Goal: Task Accomplishment & Management: Use online tool/utility

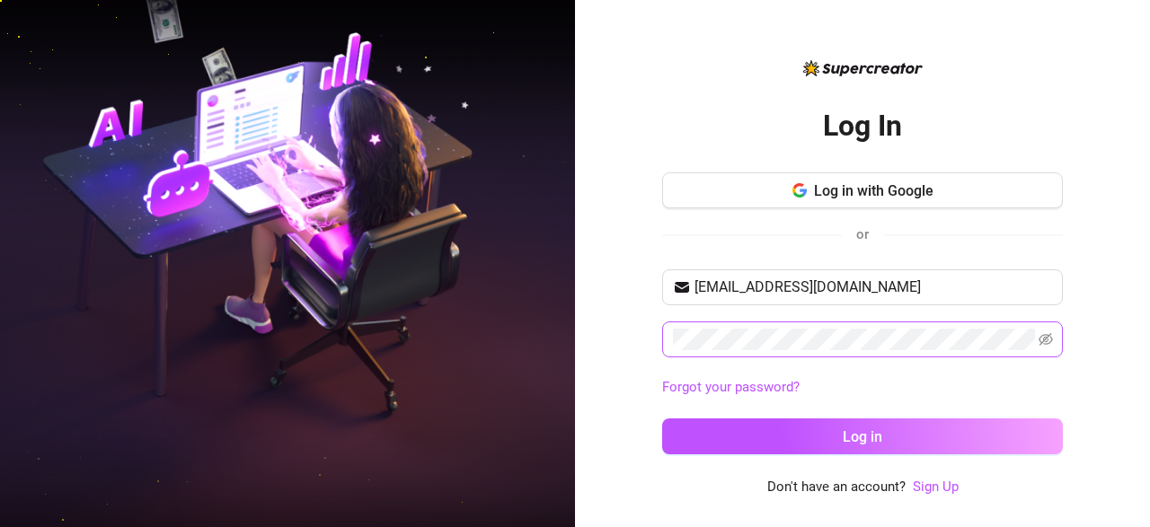
type input "[EMAIL_ADDRESS][DOMAIN_NAME]"
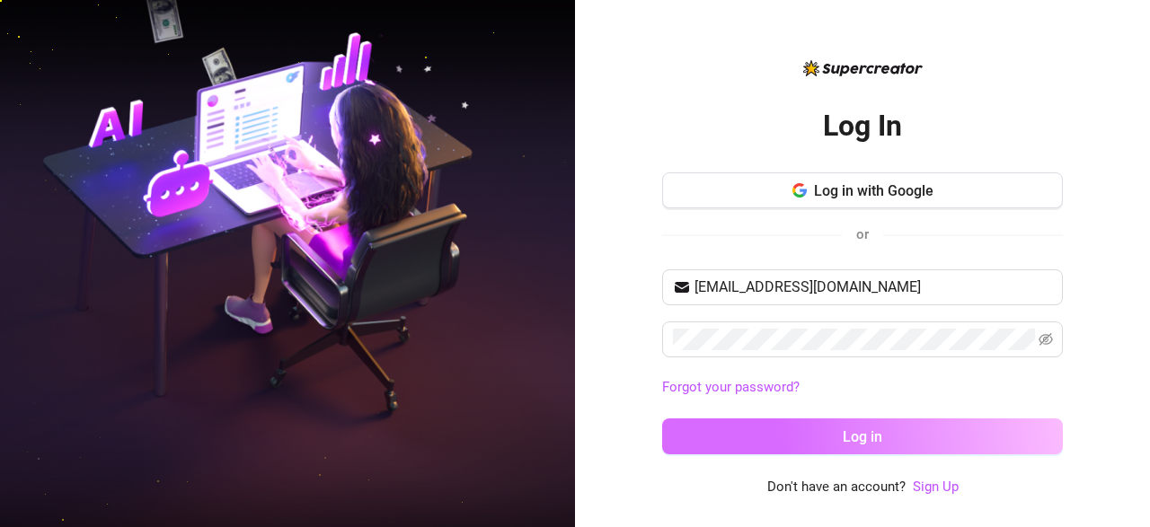
click at [756, 425] on button "Log in" at bounding box center [862, 437] width 401 height 36
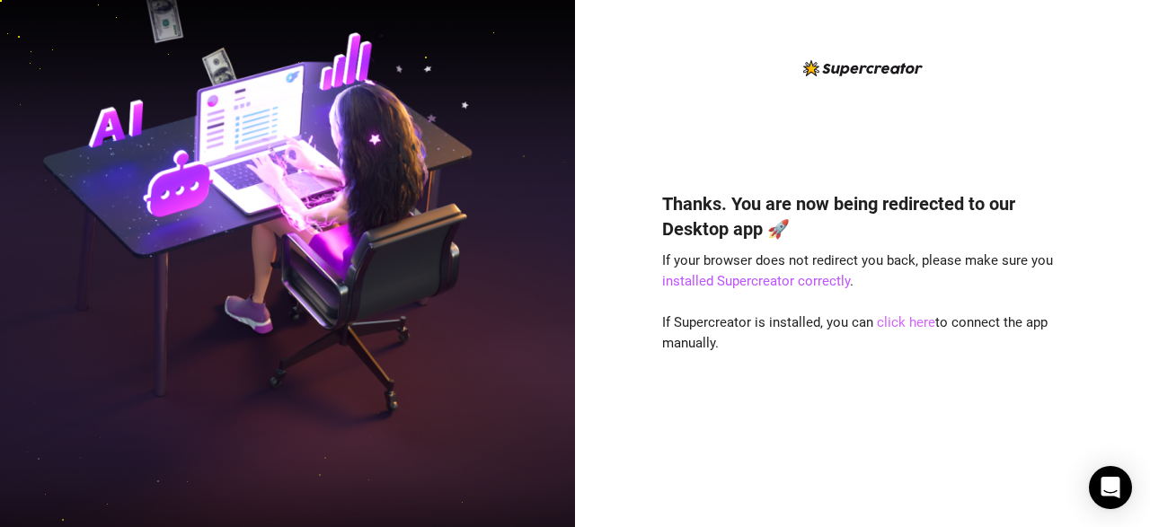
click at [892, 325] on link "click here" at bounding box center [906, 322] width 58 height 16
click at [904, 322] on link "click here" at bounding box center [906, 322] width 58 height 16
click at [889, 325] on link "click here" at bounding box center [906, 322] width 58 height 16
click at [896, 323] on link "click here" at bounding box center [906, 322] width 58 height 16
